Goal: Answer question/provide support: Share knowledge or assist other users

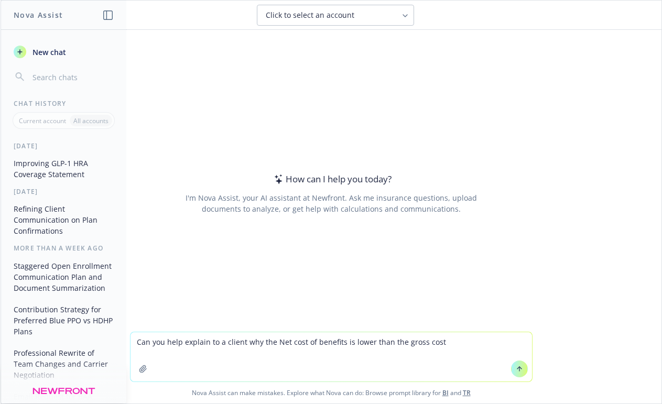
type textarea "Can you help explain to a client why the Net cost of benefits is lower than the…"
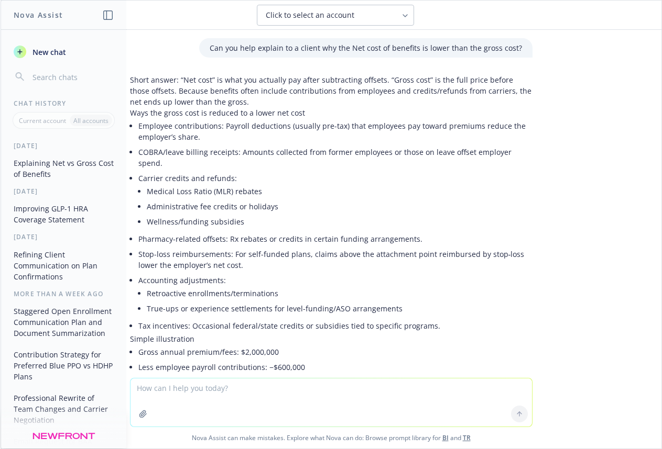
click at [1, 300] on div "Nova Assist New chat Chat History Current account All accounts Today Explaining…" at bounding box center [64, 224] width 126 height 449
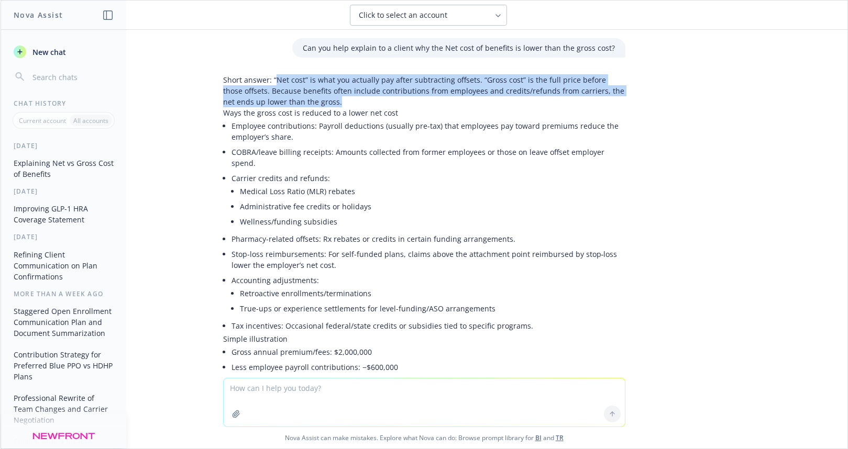
drag, startPoint x: 315, startPoint y: 104, endPoint x: 267, endPoint y: 82, distance: 53.2
click at [267, 82] on p "Short answer: “Net cost” is what you actually pay after subtracting offsets. “G…" at bounding box center [424, 90] width 402 height 33
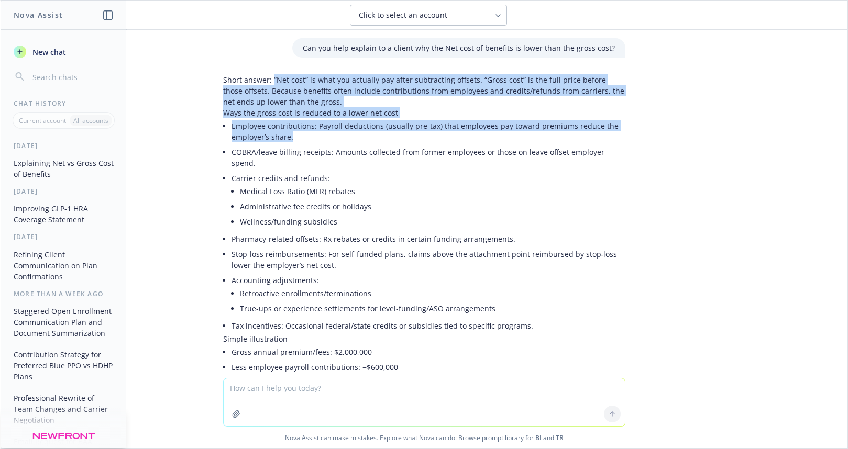
drag, startPoint x: 291, startPoint y: 136, endPoint x: 265, endPoint y: 81, distance: 60.2
click at [265, 81] on div "Short answer: “Net cost” is what you actually pay after subtracting offsets. “G…" at bounding box center [424, 307] width 402 height 466
copy div "“Net cost” is what you actually pay after subtracting offsets. “Gross cost” is …"
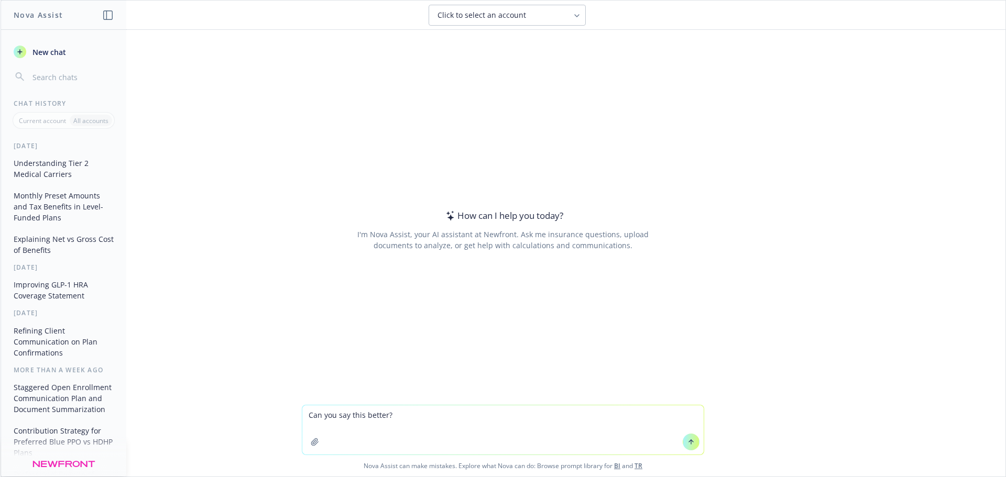
type textarea "Can you say this better? While we don’t have the renewals yet, the rates for sm…"
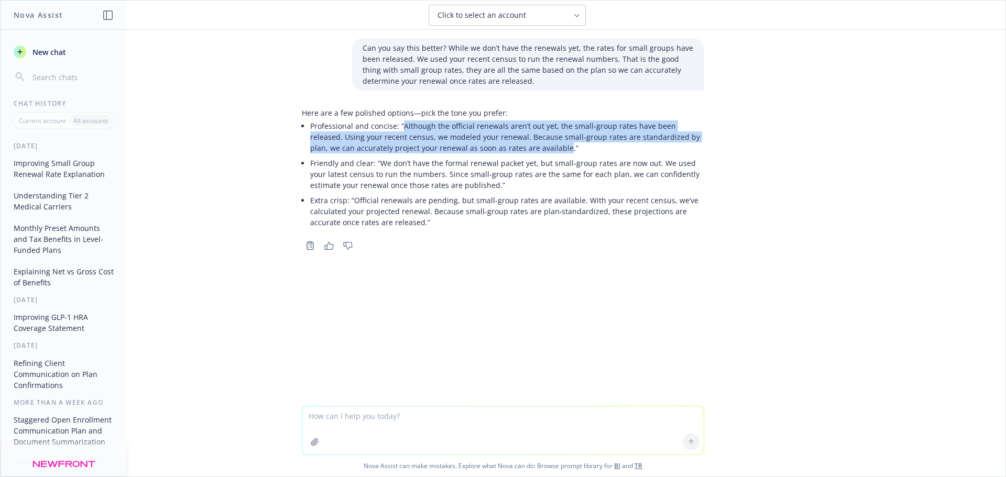
drag, startPoint x: 514, startPoint y: 148, endPoint x: 398, endPoint y: 124, distance: 118.7
click at [398, 124] on p "Professional and concise: “Although the official renewals aren’t out yet, the s…" at bounding box center [507, 136] width 394 height 33
copy p "Although the official renewals aren’t out yet, the small‑group rates have been …"
